Goal: Find specific page/section: Find specific page/section

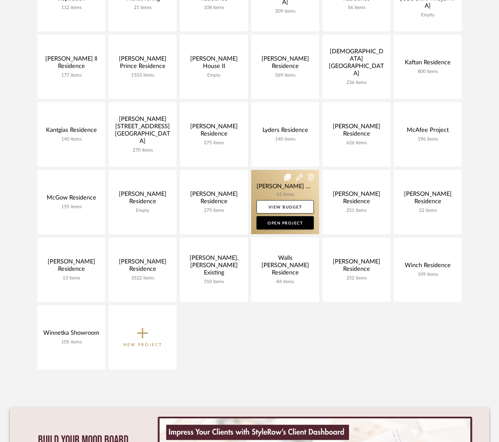
scroll to position [233, 0]
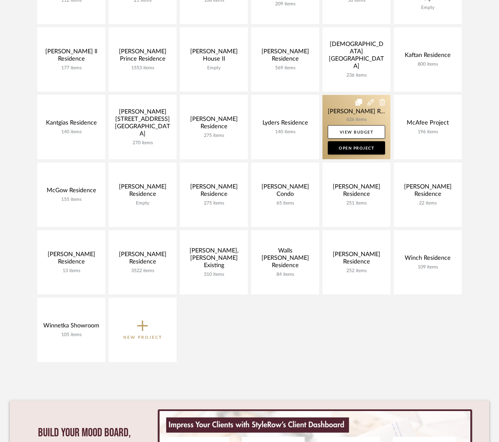
click at [352, 116] on link at bounding box center [356, 127] width 68 height 64
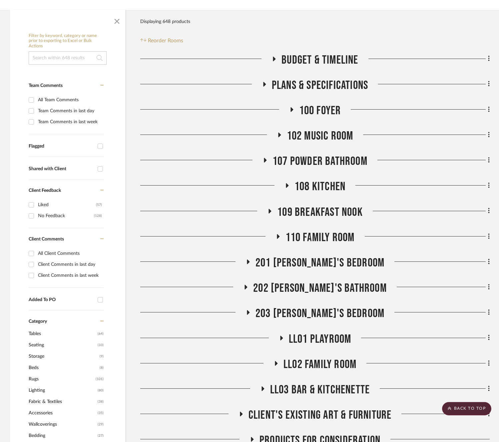
scroll to position [100, 0]
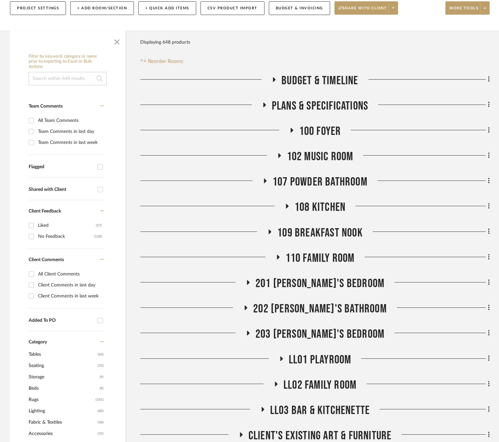
click at [297, 185] on span "107 Powder Bathroom" at bounding box center [319, 182] width 95 height 14
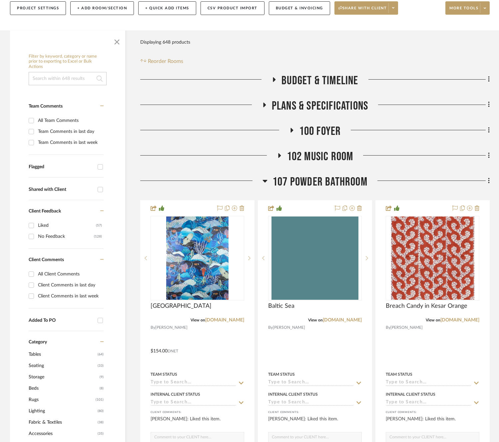
click at [297, 185] on span "107 Powder Bathroom" at bounding box center [319, 182] width 95 height 14
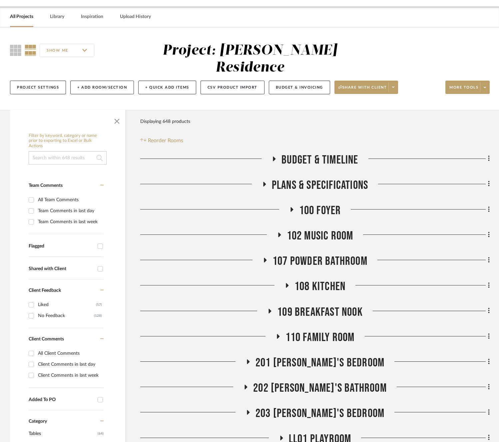
scroll to position [0, 0]
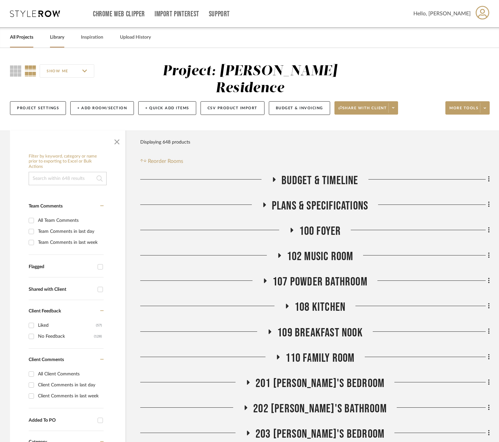
click at [51, 39] on link "Library" at bounding box center [57, 37] width 14 height 9
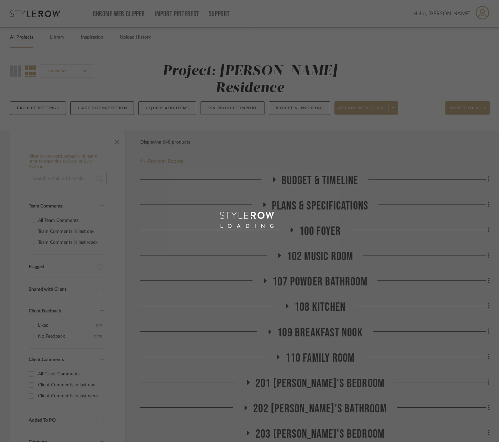
click at [17, 42] on div "LOADING" at bounding box center [249, 221] width 499 height 442
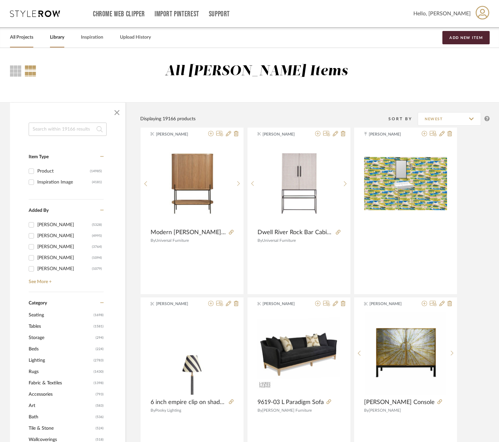
click at [22, 39] on link "All Projects" at bounding box center [21, 37] width 23 height 9
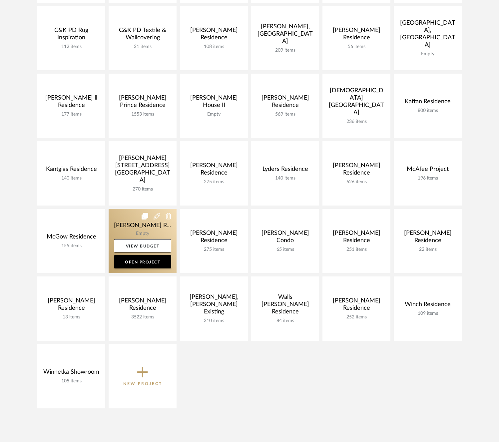
scroll to position [200, 0]
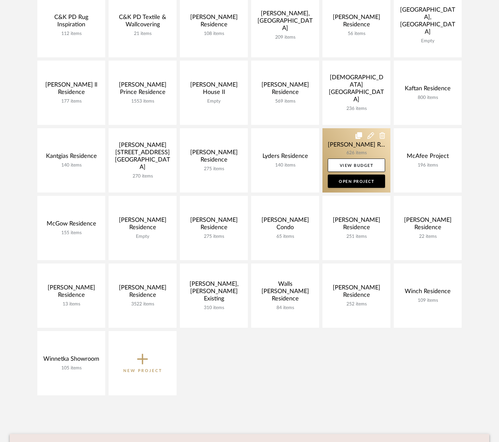
click at [345, 146] on link at bounding box center [356, 160] width 68 height 64
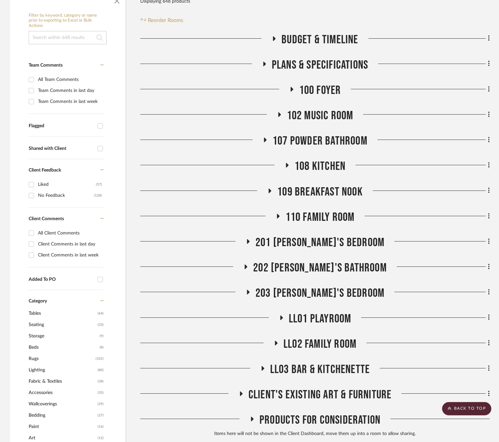
scroll to position [133, 0]
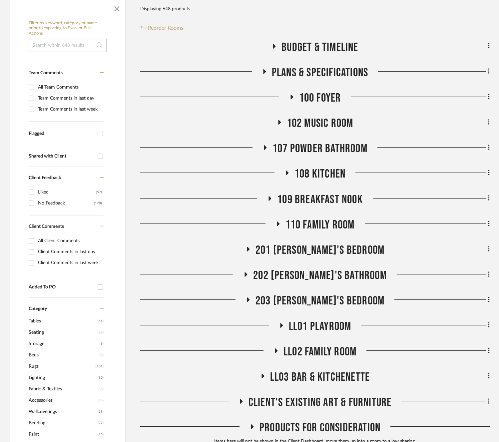
click at [306, 169] on span "108 Kitchen" at bounding box center [319, 174] width 51 height 14
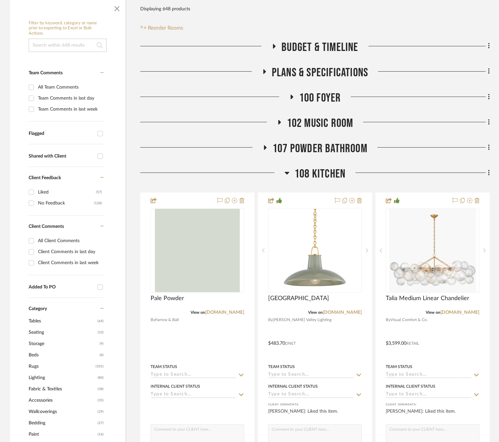
click at [306, 169] on span "108 Kitchen" at bounding box center [319, 174] width 51 height 14
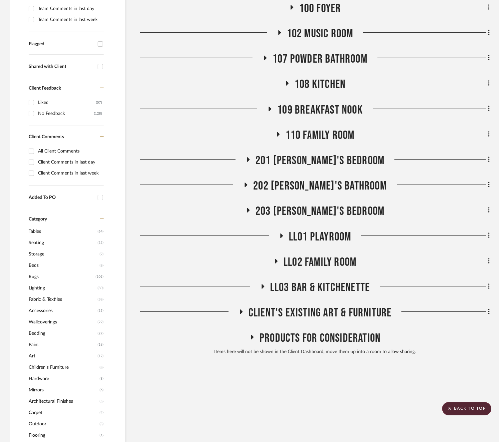
scroll to position [233, 0]
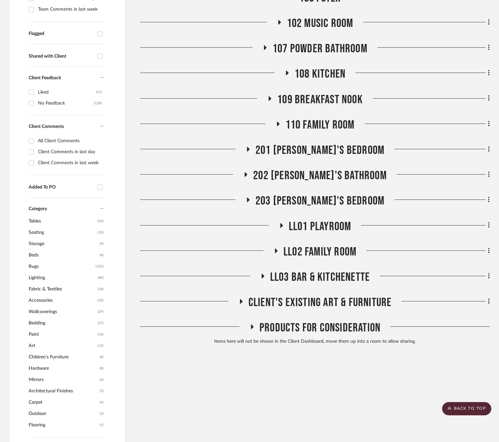
click at [317, 246] on span "LL02 Family Room" at bounding box center [319, 252] width 73 height 14
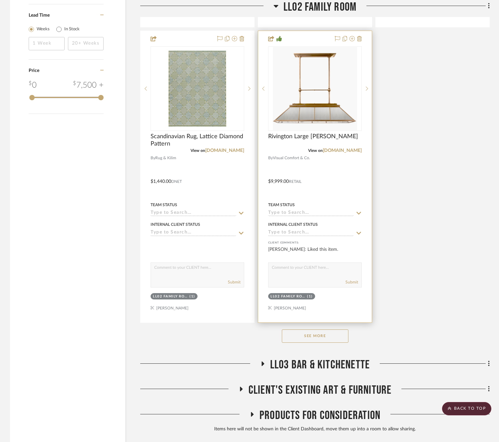
scroll to position [1065, 0]
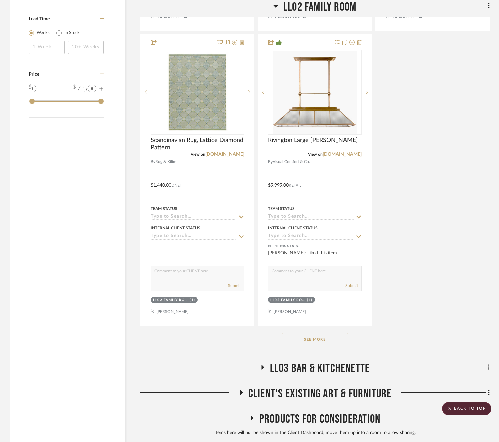
click at [322, 340] on button "See More" at bounding box center [315, 339] width 67 height 13
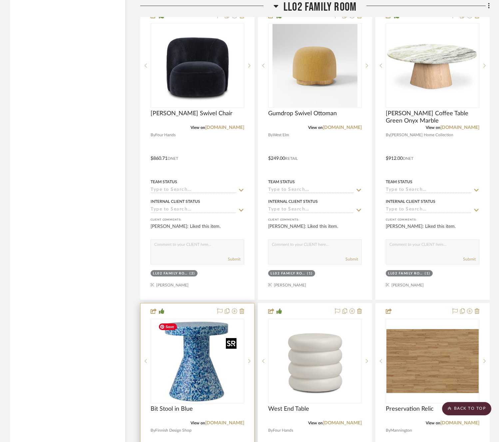
scroll to position [1464, 0]
